Goal: Task Accomplishment & Management: Use online tool/utility

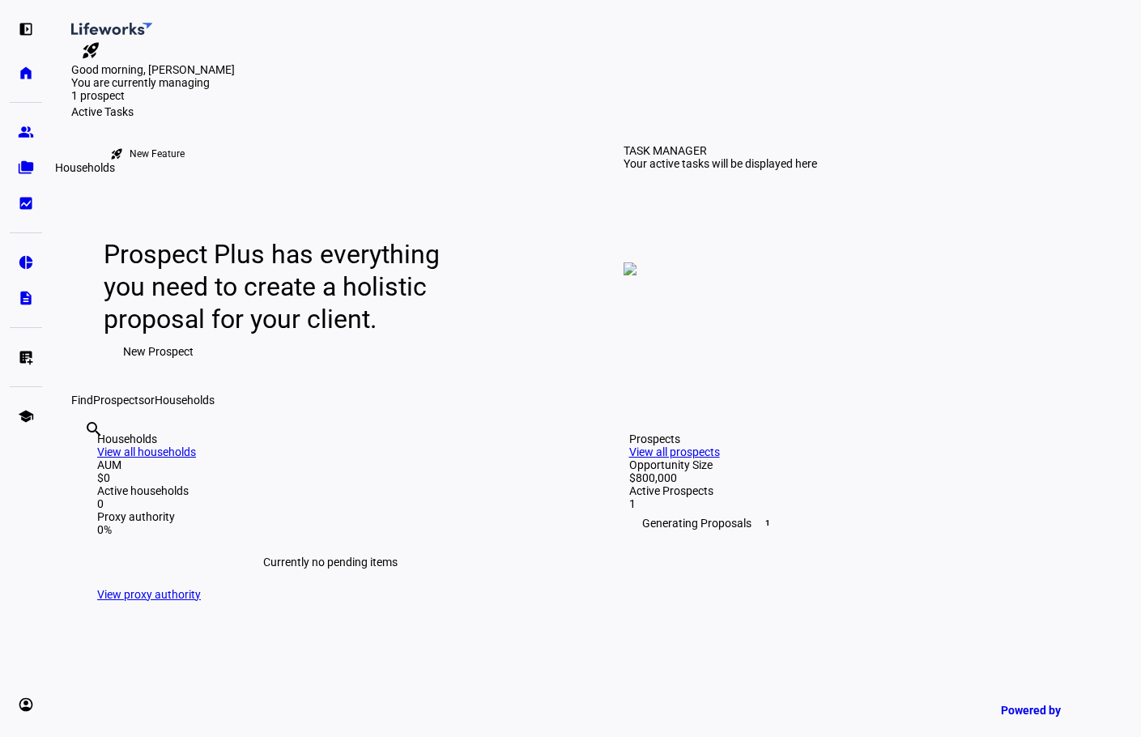
click at [21, 164] on eth-mat-symbol "folder_copy" at bounding box center [26, 167] width 16 height 16
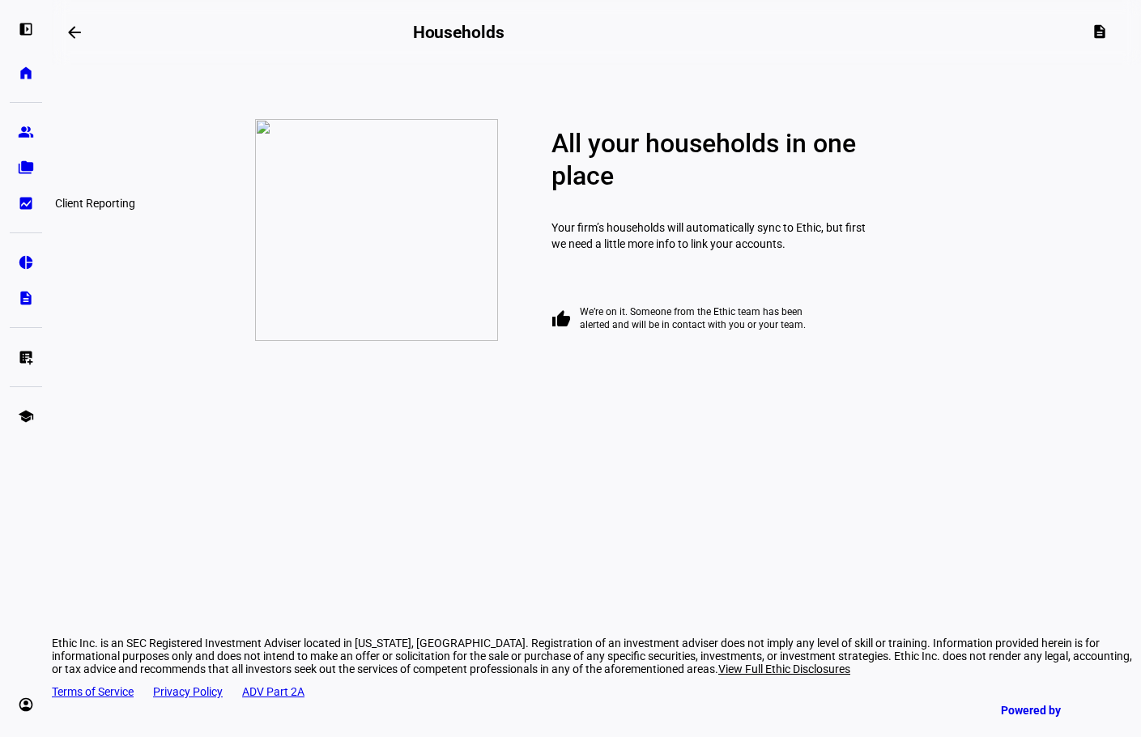
click at [28, 202] on eth-mat-symbol "bid_landscape" at bounding box center [26, 203] width 16 height 16
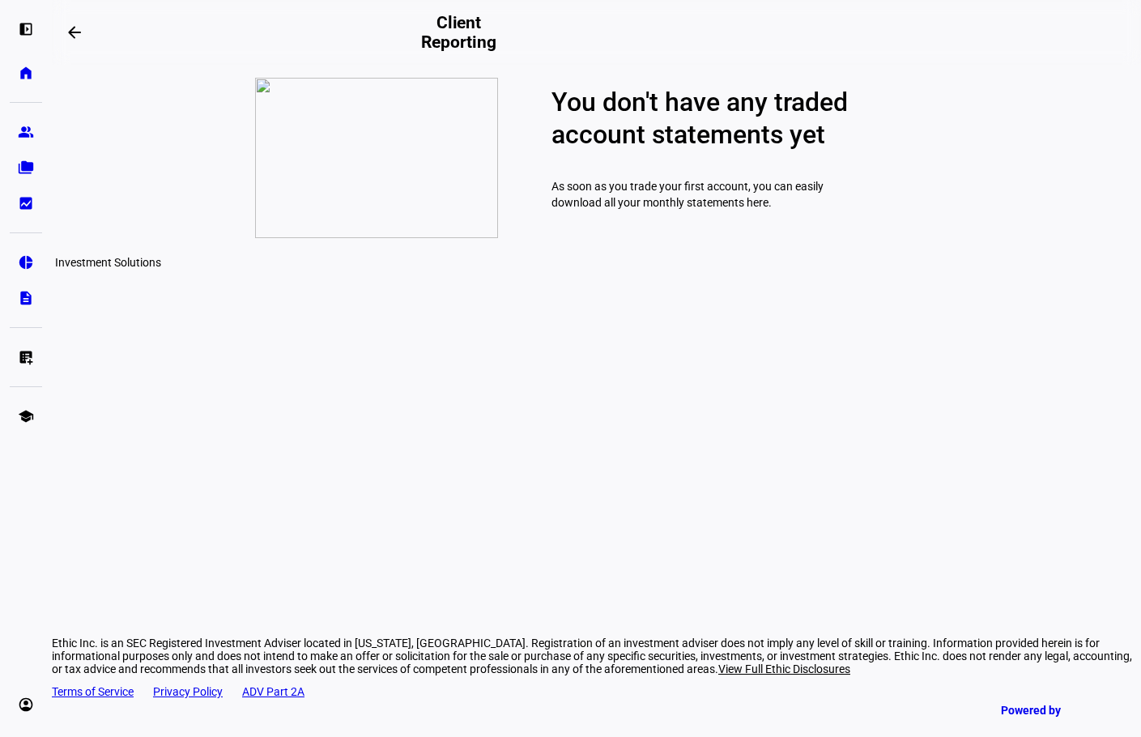
click at [32, 269] on eth-mat-symbol "pie_chart" at bounding box center [26, 262] width 16 height 16
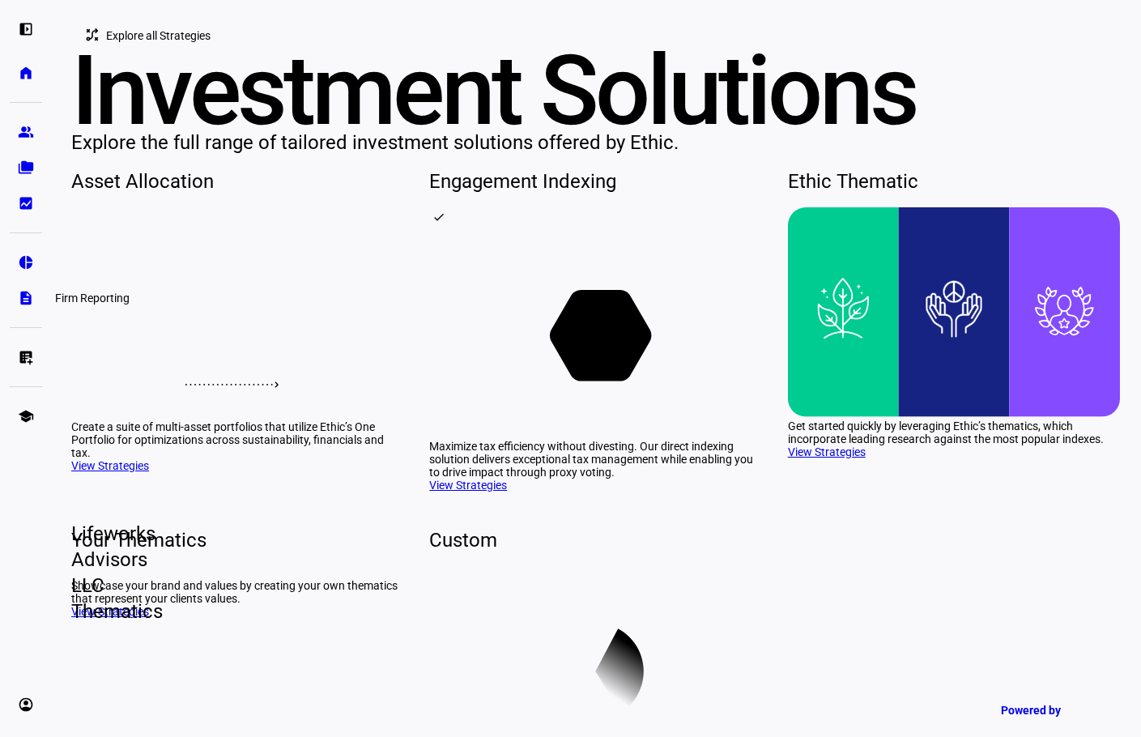
click at [30, 304] on eth-mat-symbol "description" at bounding box center [26, 298] width 16 height 16
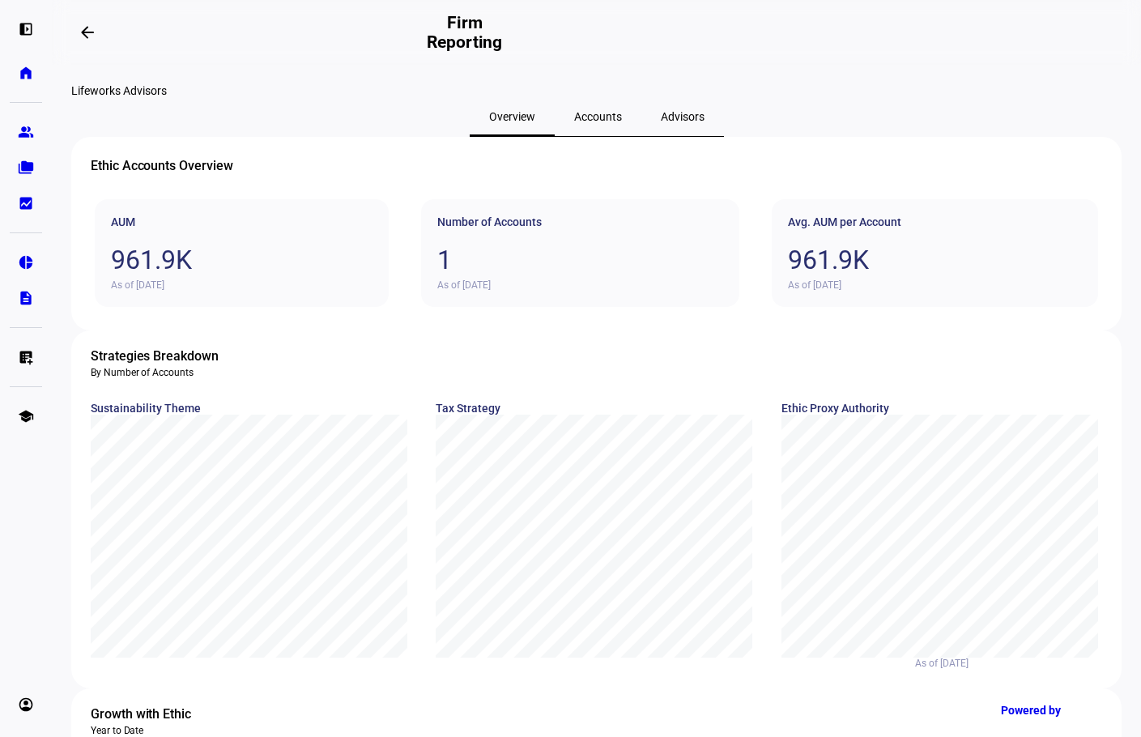
click at [576, 136] on span "Accounts" at bounding box center [598, 116] width 48 height 39
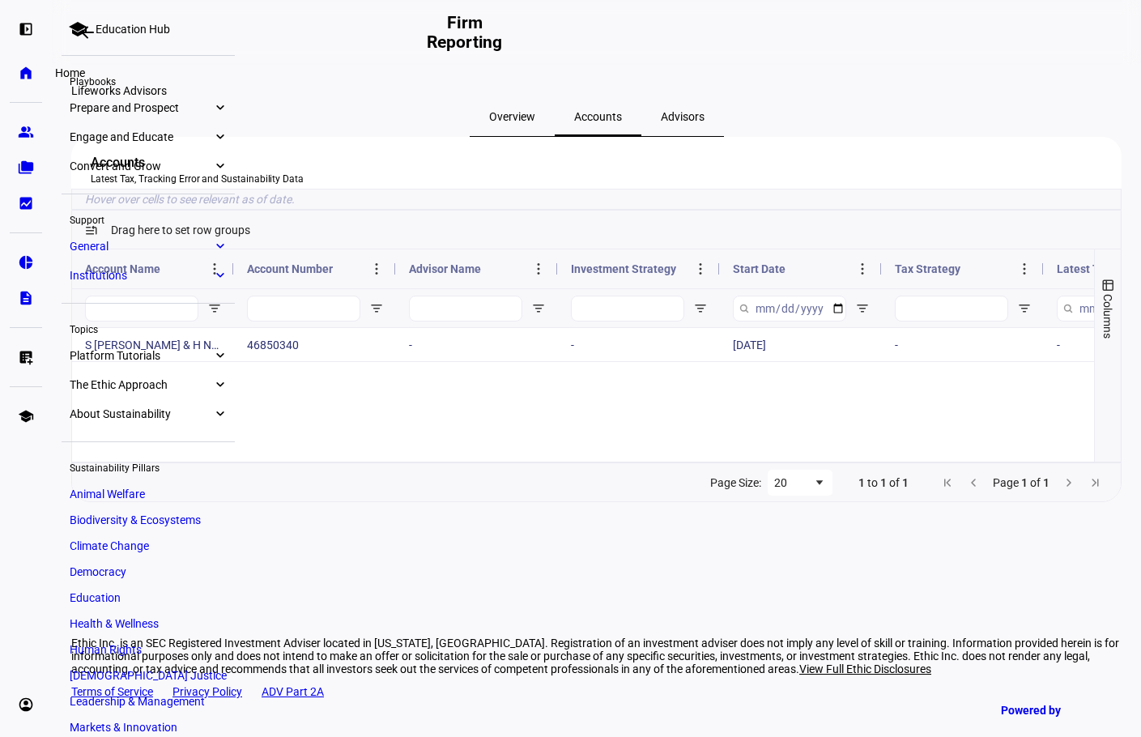
click at [32, 66] on eth-mat-symbol "home" at bounding box center [26, 73] width 16 height 16
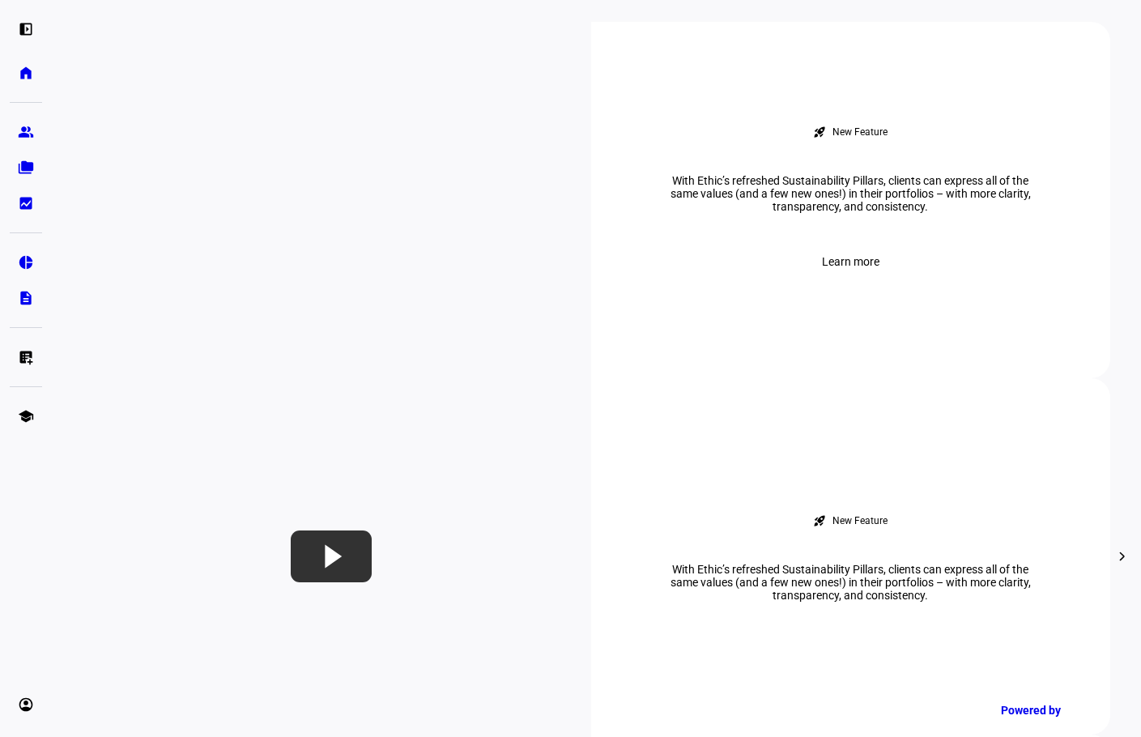
scroll to position [648, 0]
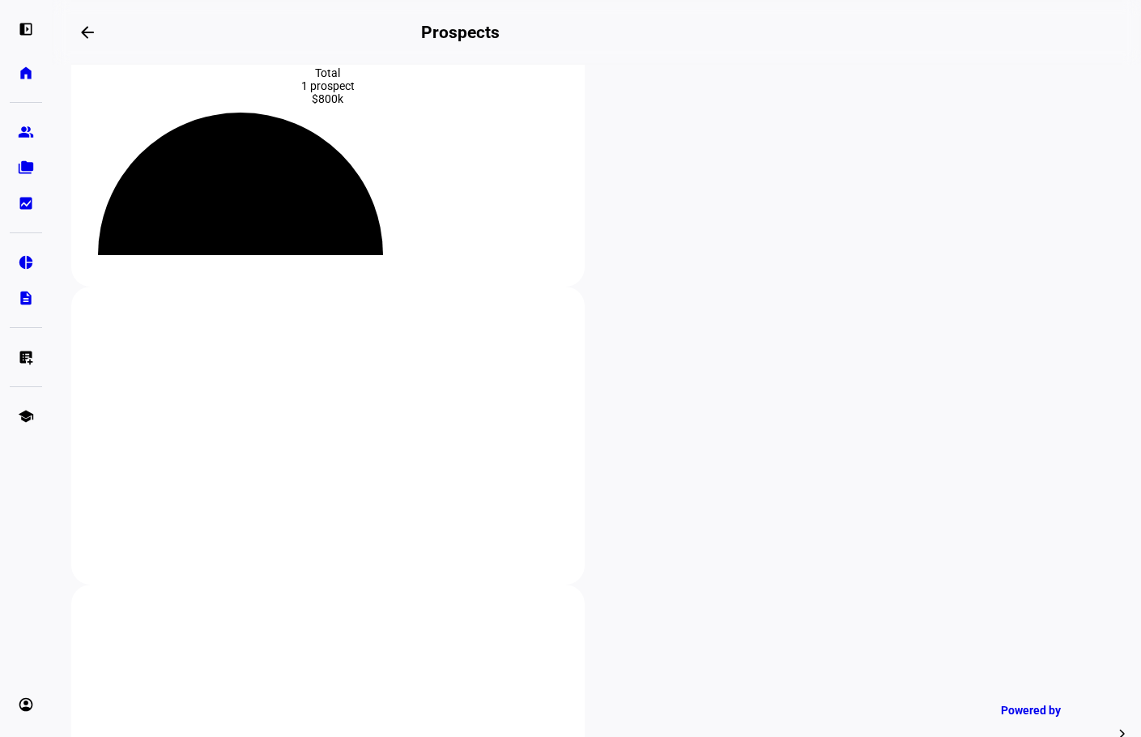
scroll to position [243, 0]
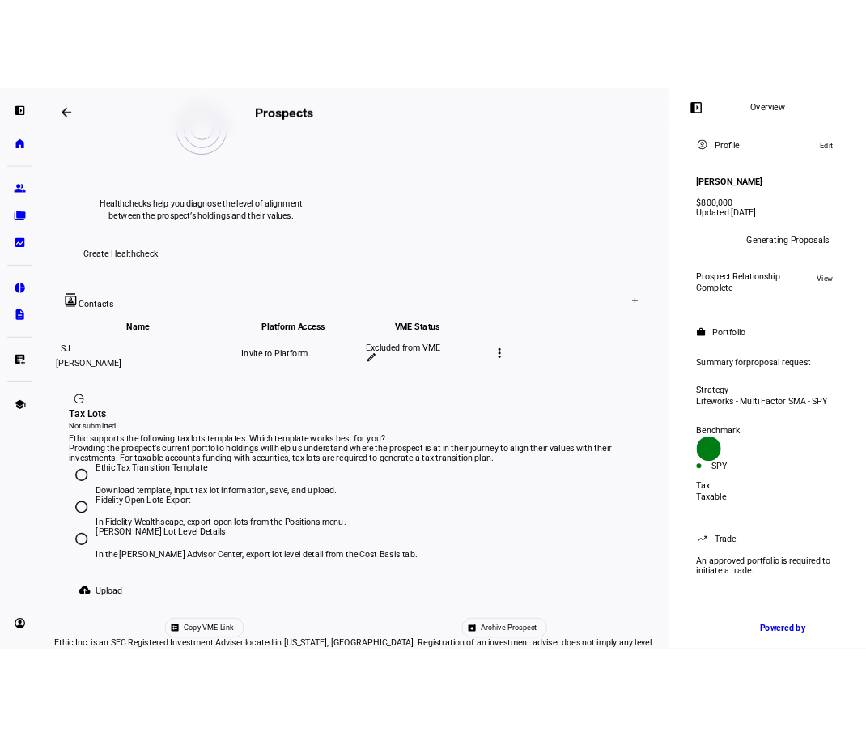
scroll to position [776, 0]
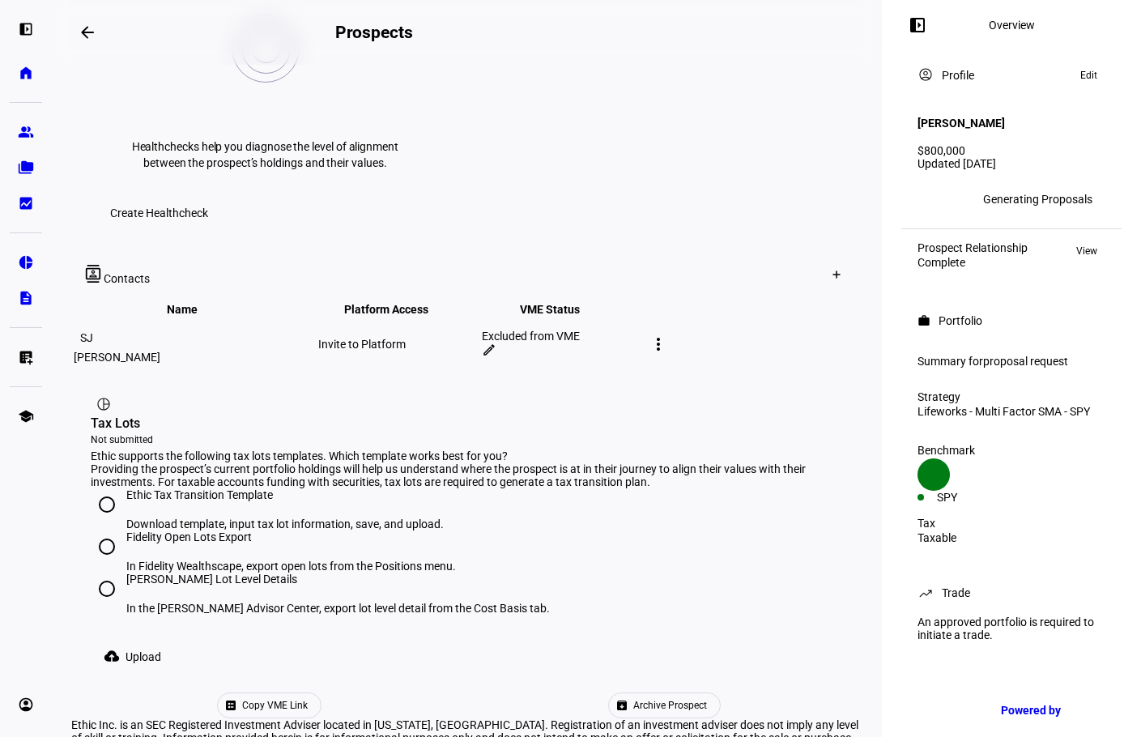
click at [106, 572] on input "[PERSON_NAME] Lot Level Details In the [PERSON_NAME] Advisor Center, export lot…" at bounding box center [107, 588] width 32 height 32
radio input "true"
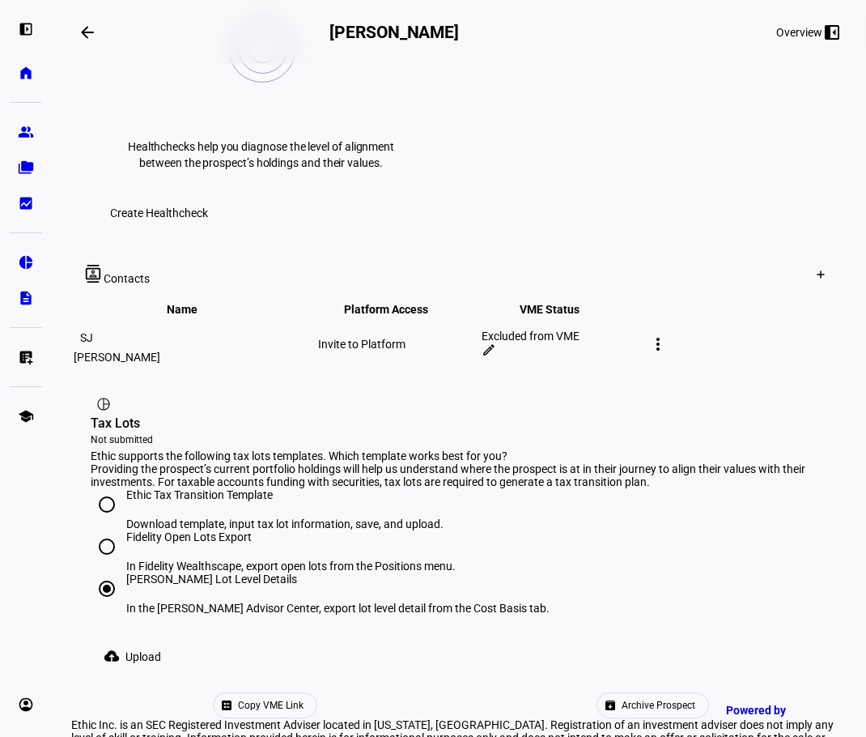
click at [146, 640] on span "Upload" at bounding box center [143, 656] width 36 height 32
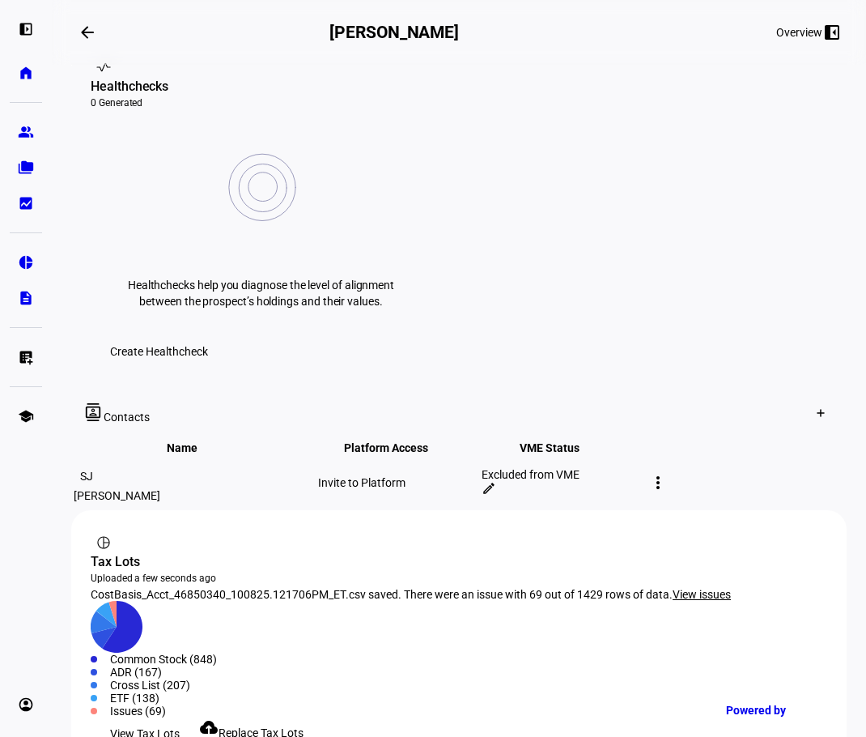
scroll to position [495, 0]
